Goal: Task Accomplishment & Management: Manage account settings

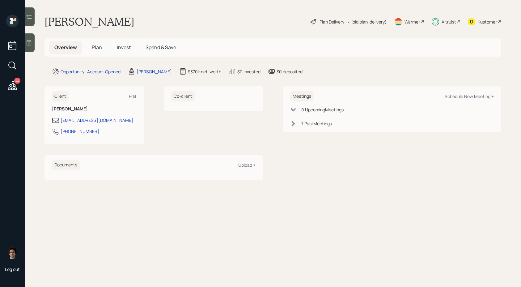
click at [15, 88] on icon at bounding box center [12, 85] width 11 height 11
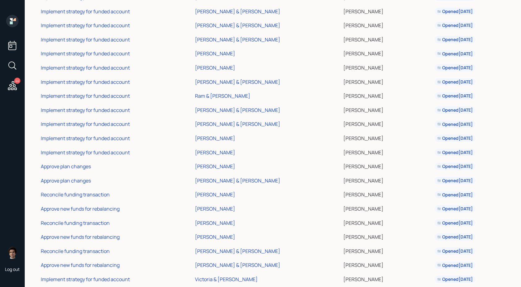
scroll to position [405, 0]
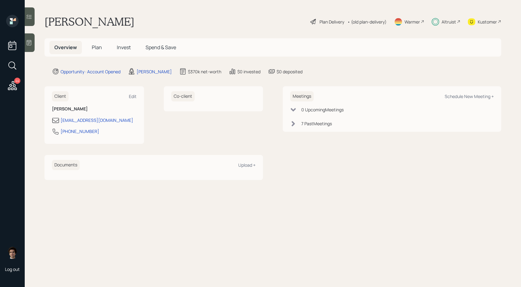
click at [130, 48] on h5 "Invest" at bounding box center [124, 47] width 24 height 13
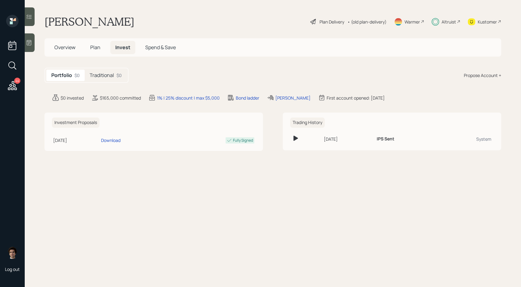
click at [103, 74] on h5 "Traditional" at bounding box center [102, 75] width 24 height 6
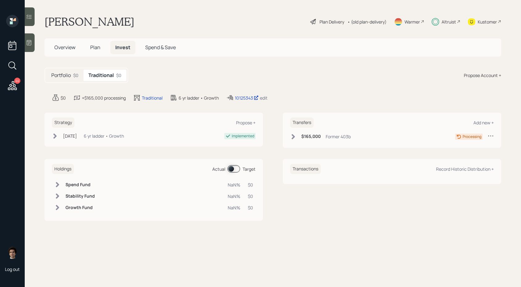
click at [247, 101] on div "10125343 edit" at bounding box center [246, 97] width 41 height 7
click at [300, 141] on div "$165,000 Former 403b Processing" at bounding box center [392, 137] width 204 height 10
click at [300, 140] on div "$165,000 Former 403b" at bounding box center [320, 136] width 61 height 8
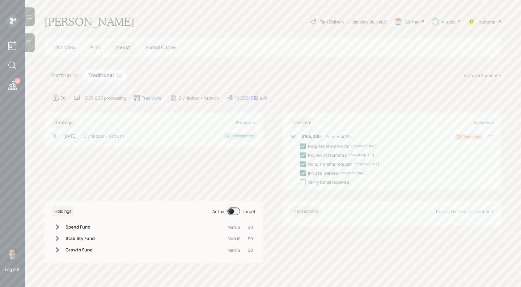
click at [240, 96] on div "10125343" at bounding box center [247, 97] width 24 height 6
